Goal: Task Accomplishment & Management: Complete application form

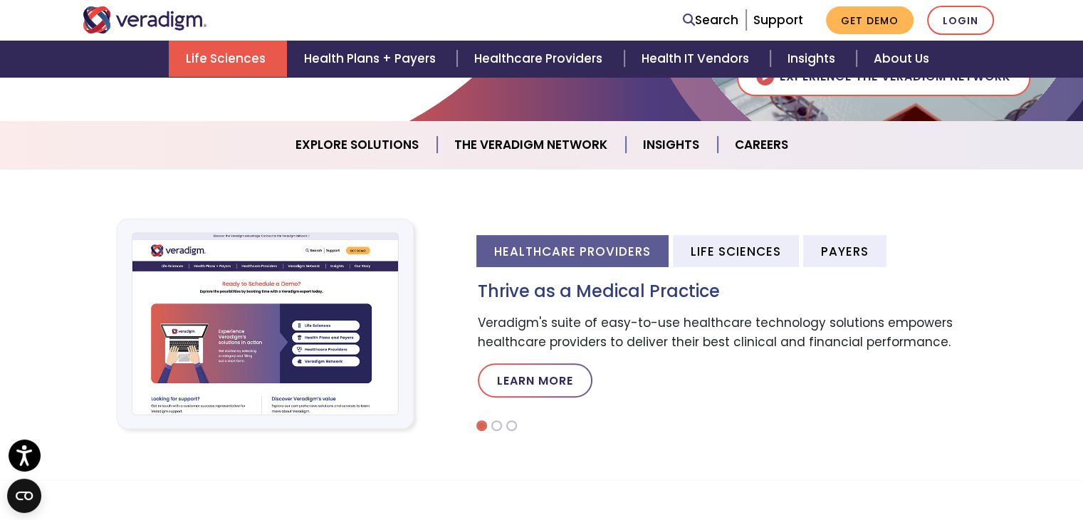
scroll to position [342, 0]
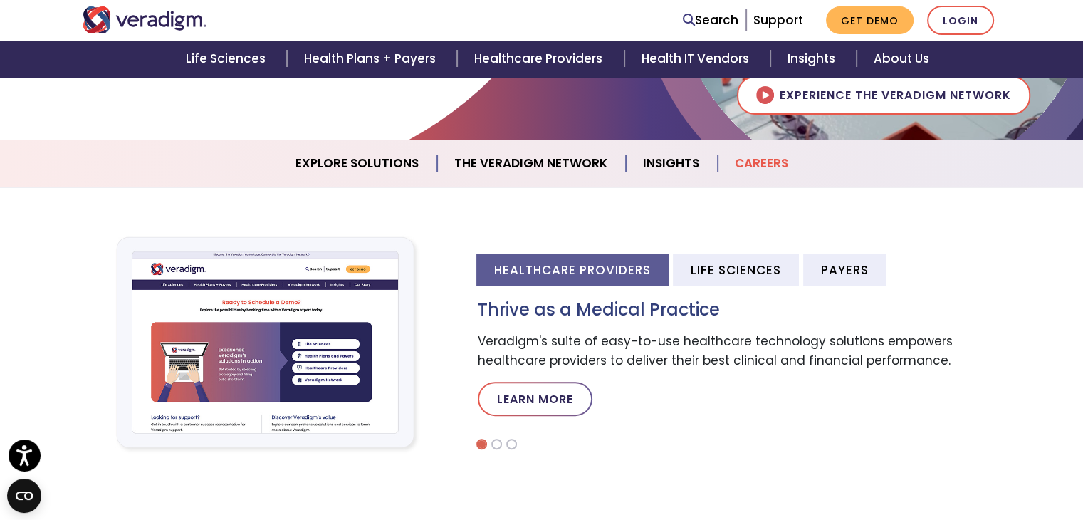
click at [755, 169] on link "Careers" at bounding box center [762, 163] width 88 height 36
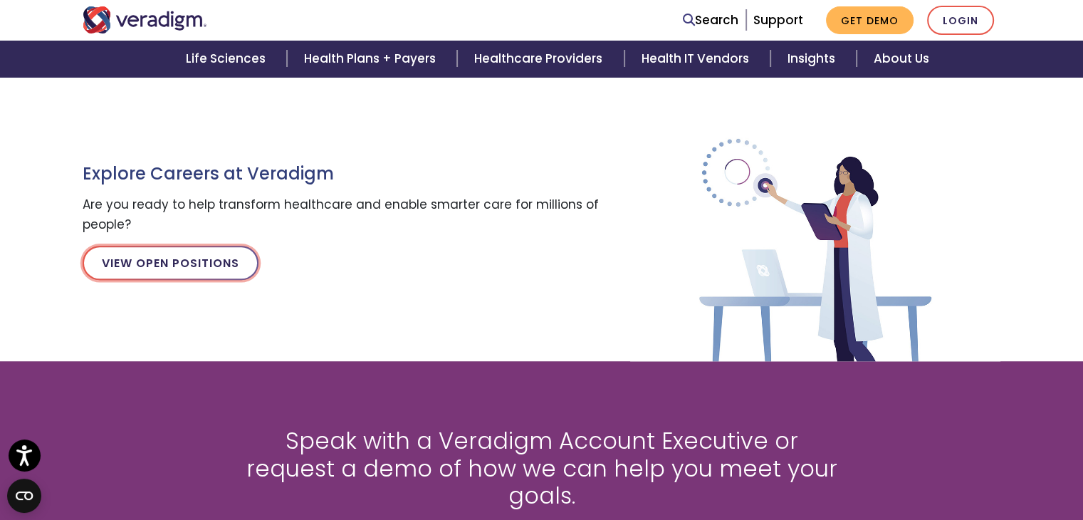
click at [168, 268] on link "View Open Positions" at bounding box center [171, 263] width 176 height 34
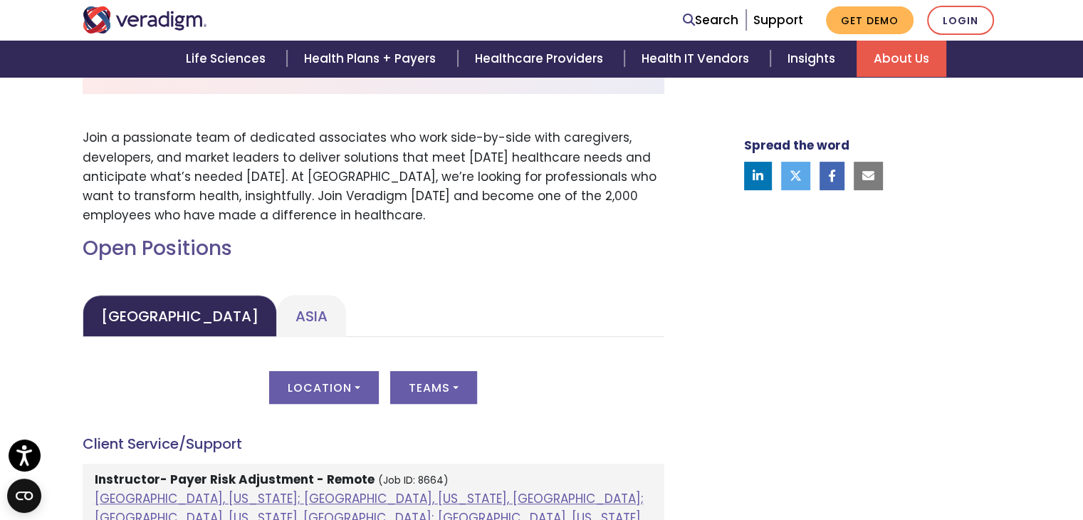
scroll to position [682, 0]
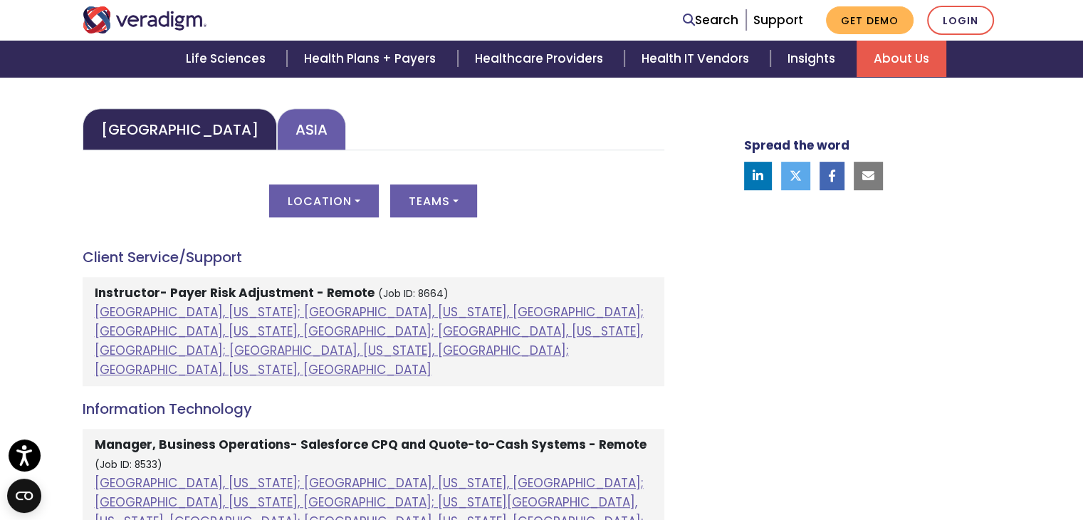
click at [277, 132] on link "Asia" at bounding box center [311, 129] width 69 height 42
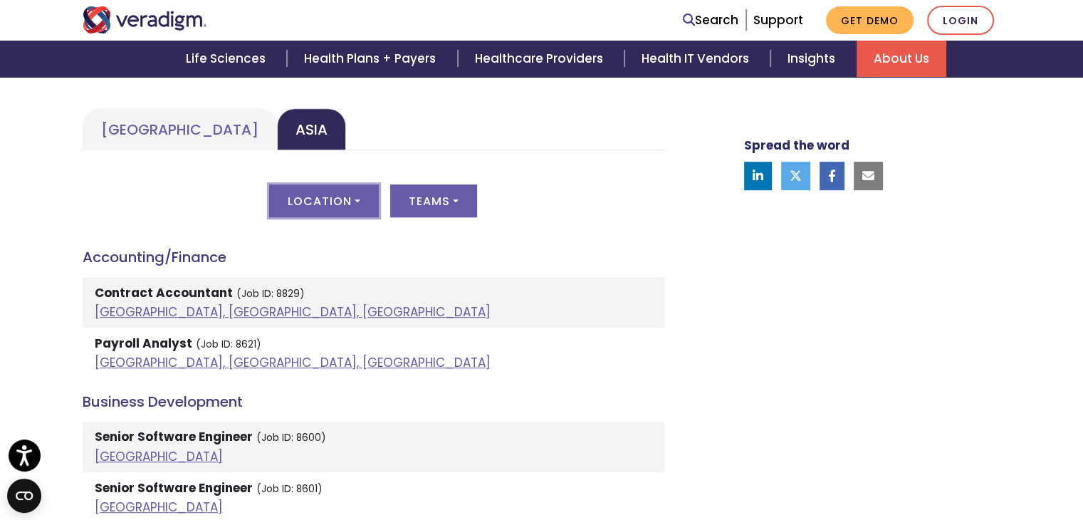
click at [342, 200] on button "Location" at bounding box center [324, 200] width 110 height 33
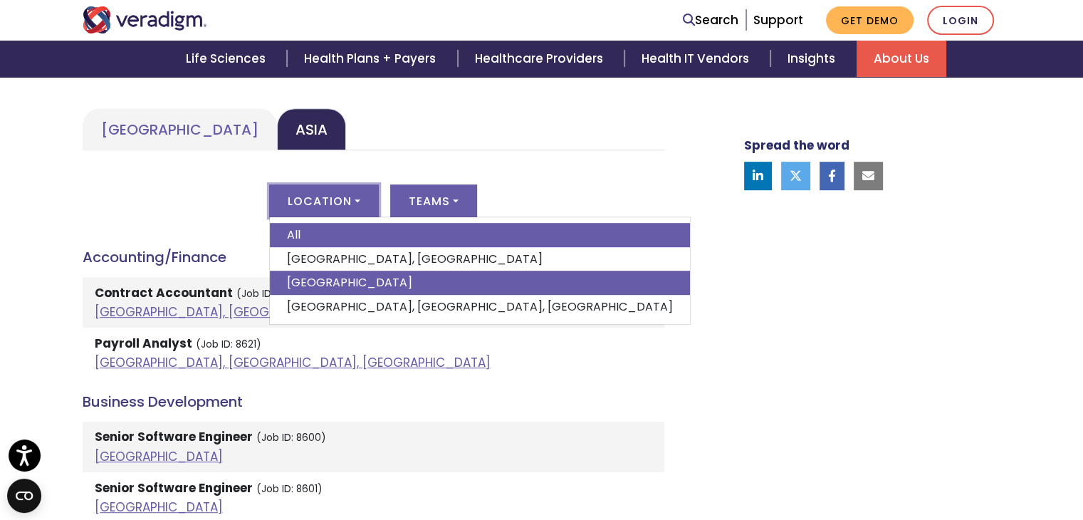
click at [316, 282] on link "India" at bounding box center [480, 283] width 420 height 24
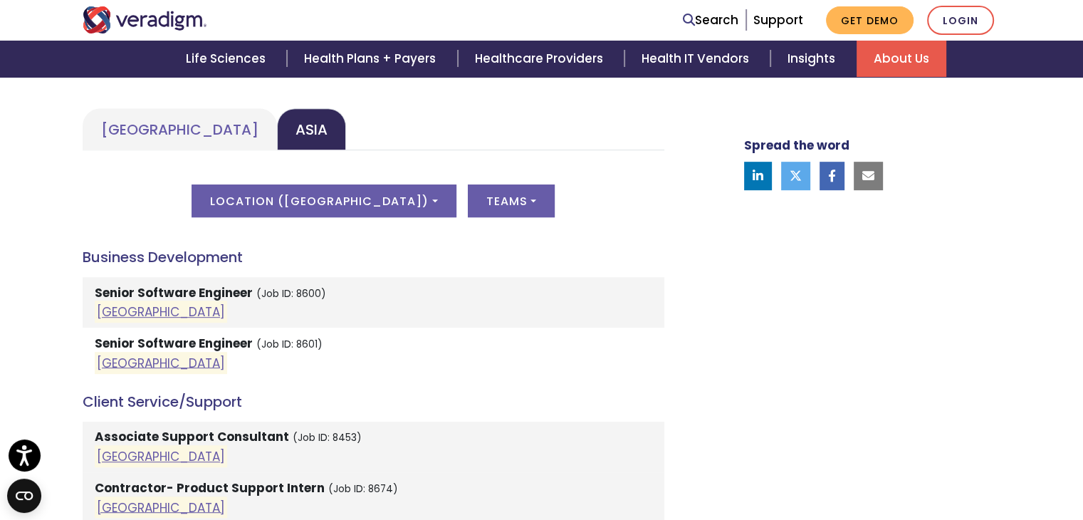
click at [584, 226] on div "Location ( India ) All Dhaka, Bangladesh India Pune, Maharashtra, India Teams A…" at bounding box center [374, 209] width 582 height 50
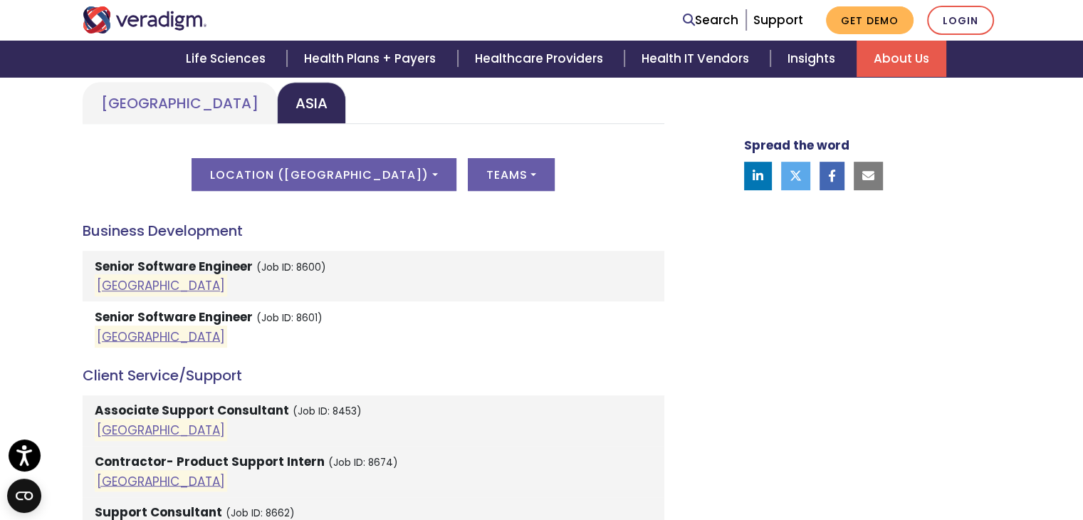
scroll to position [710, 0]
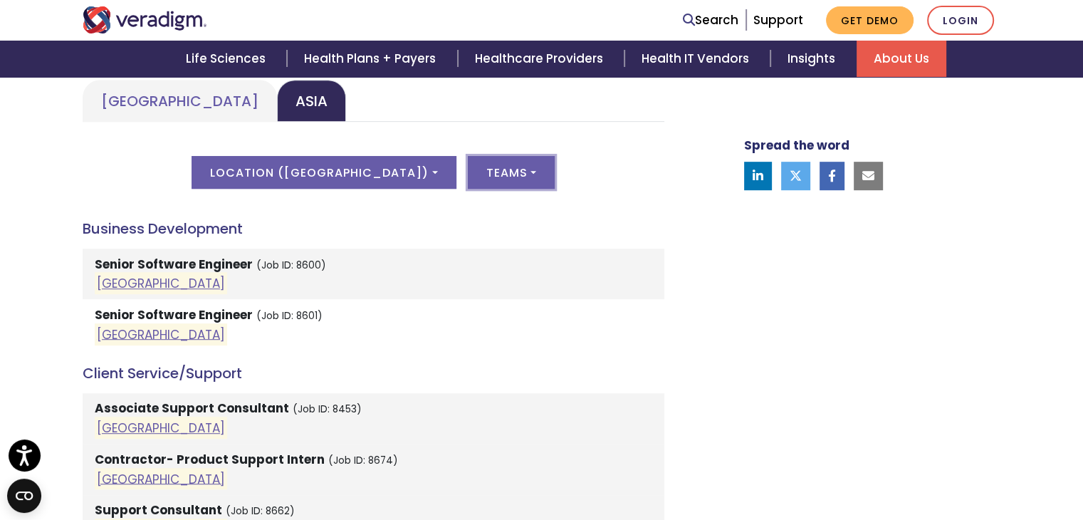
click at [473, 183] on button "Teams" at bounding box center [511, 172] width 87 height 33
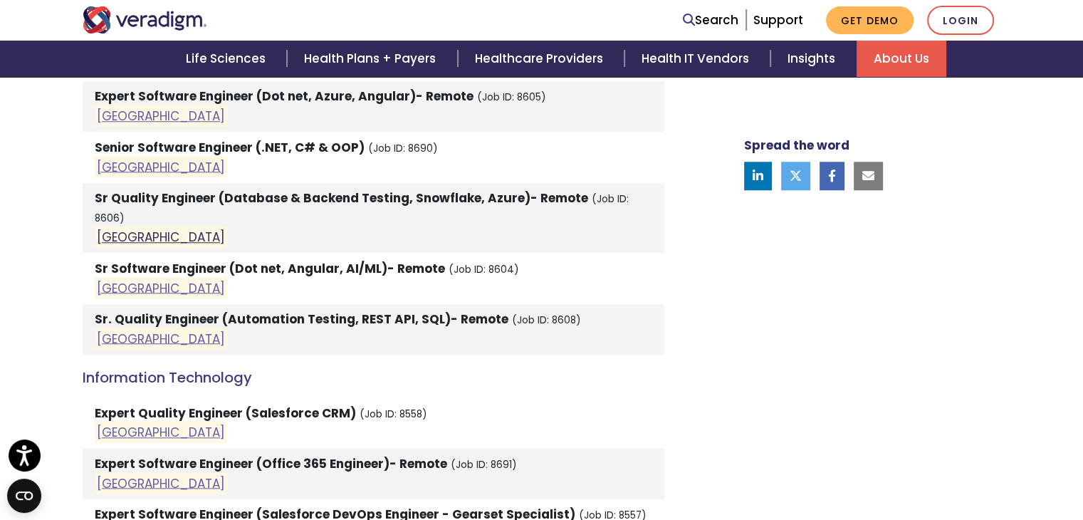
scroll to position [1223, 0]
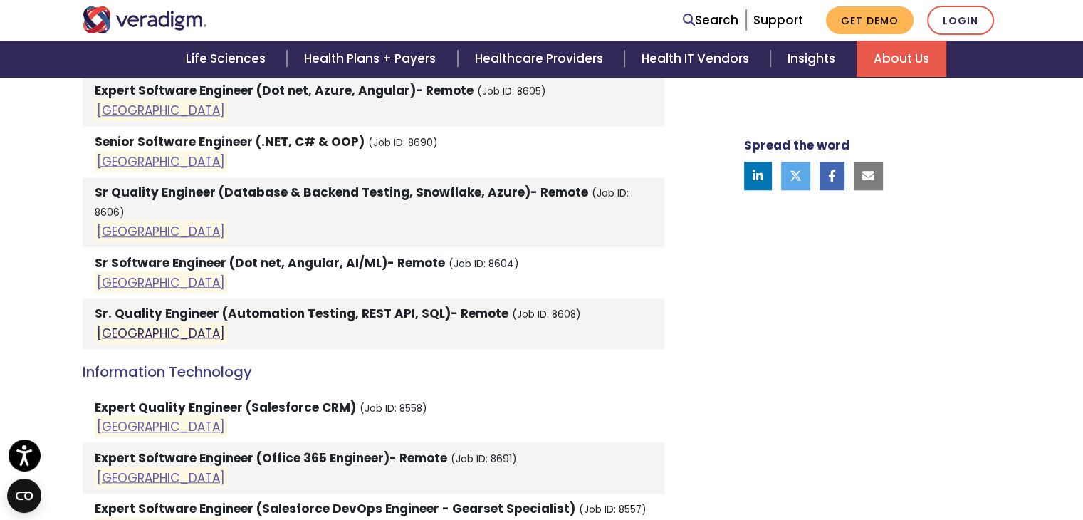
click at [111, 324] on link "India" at bounding box center [161, 332] width 128 height 17
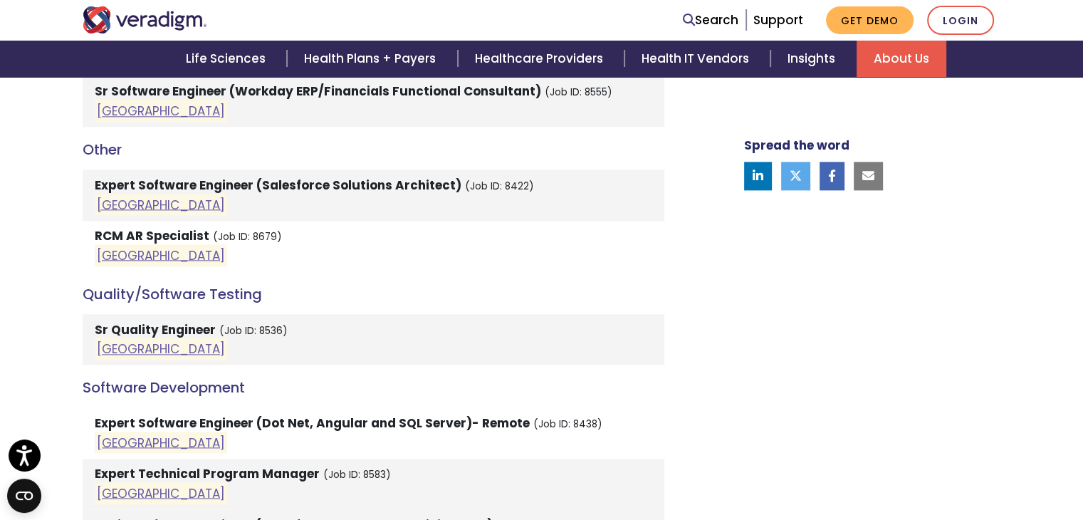
scroll to position [1821, 0]
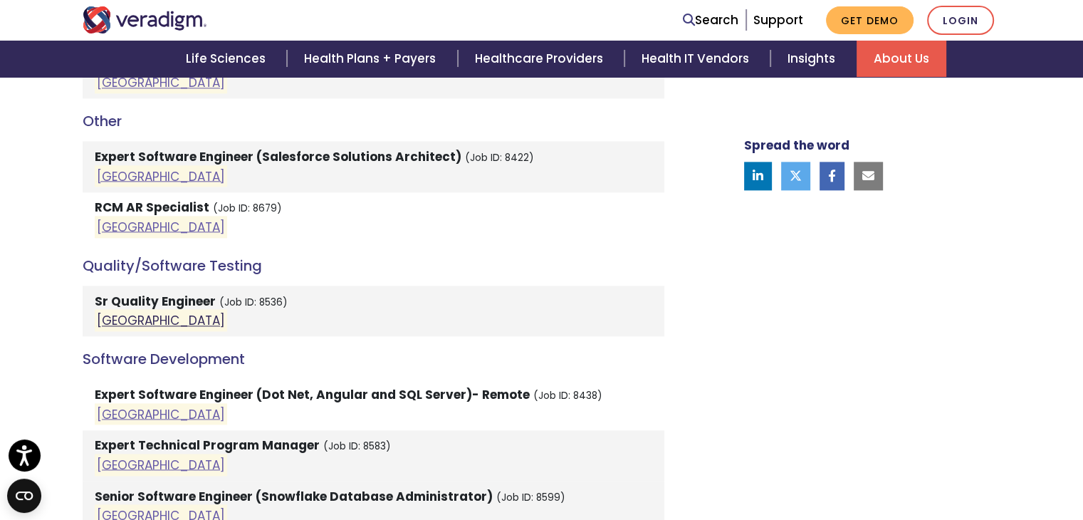
click at [115, 312] on link "India" at bounding box center [161, 320] width 128 height 17
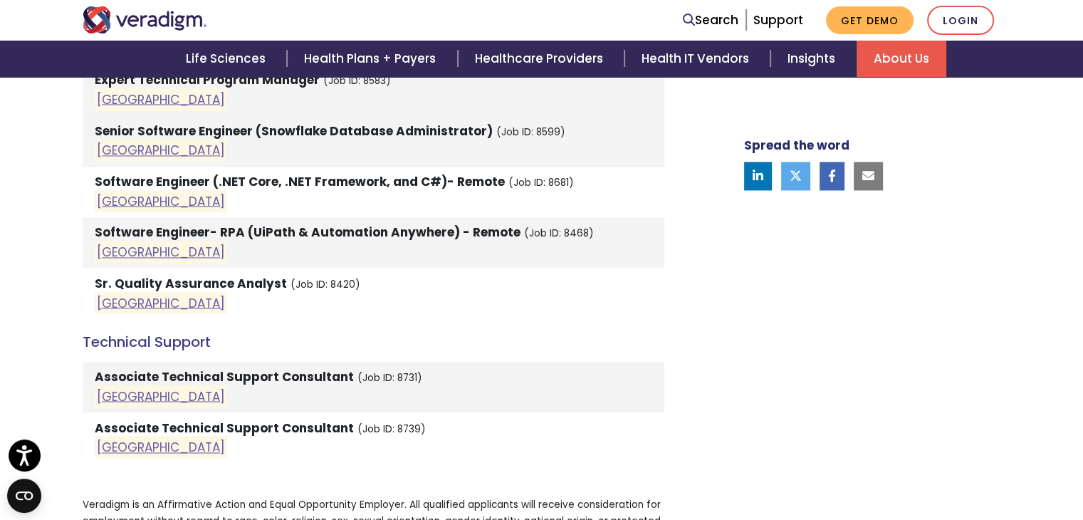
scroll to position [2191, 0]
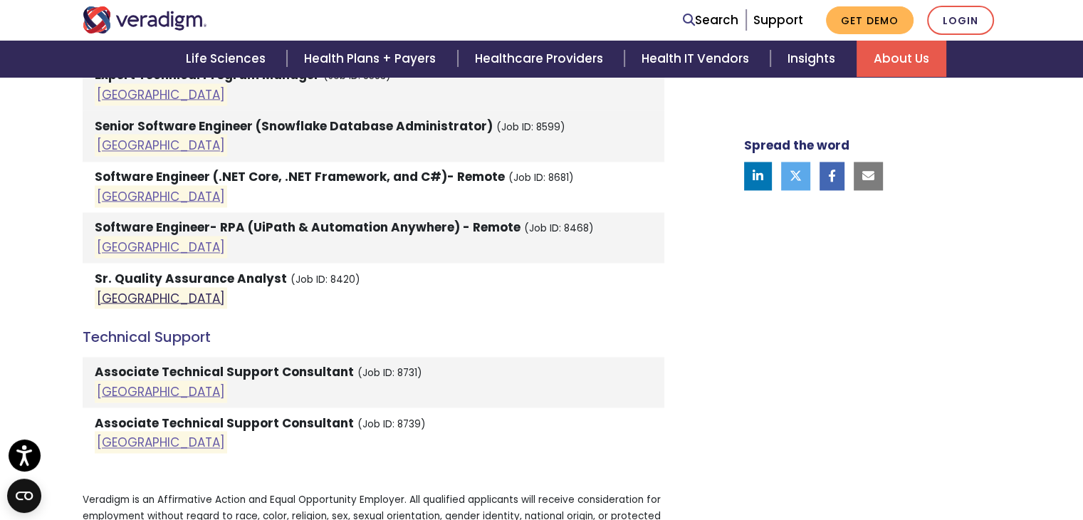
click at [112, 289] on link "India" at bounding box center [161, 297] width 128 height 17
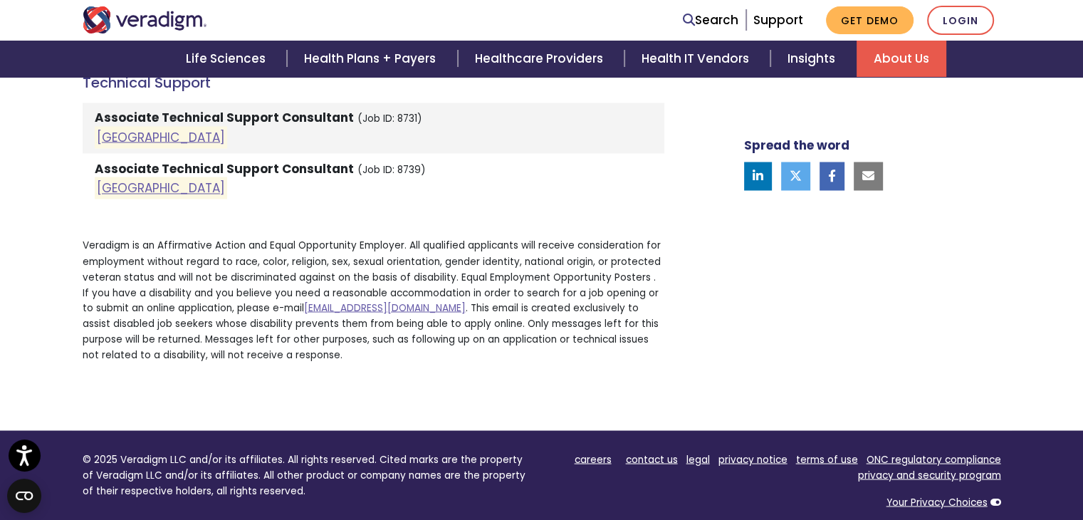
scroll to position [2504, 0]
